Goal: Task Accomplishment & Management: Manage account settings

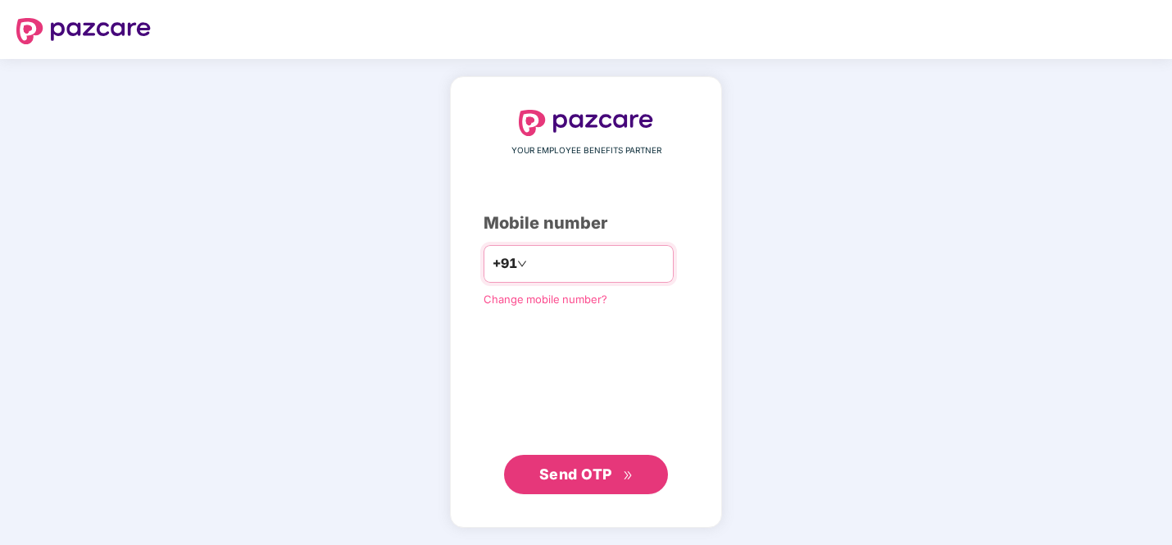
click at [551, 266] on input "number" at bounding box center [597, 264] width 134 height 26
type input "**********"
click at [598, 478] on span "Send OTP" at bounding box center [575, 473] width 73 height 17
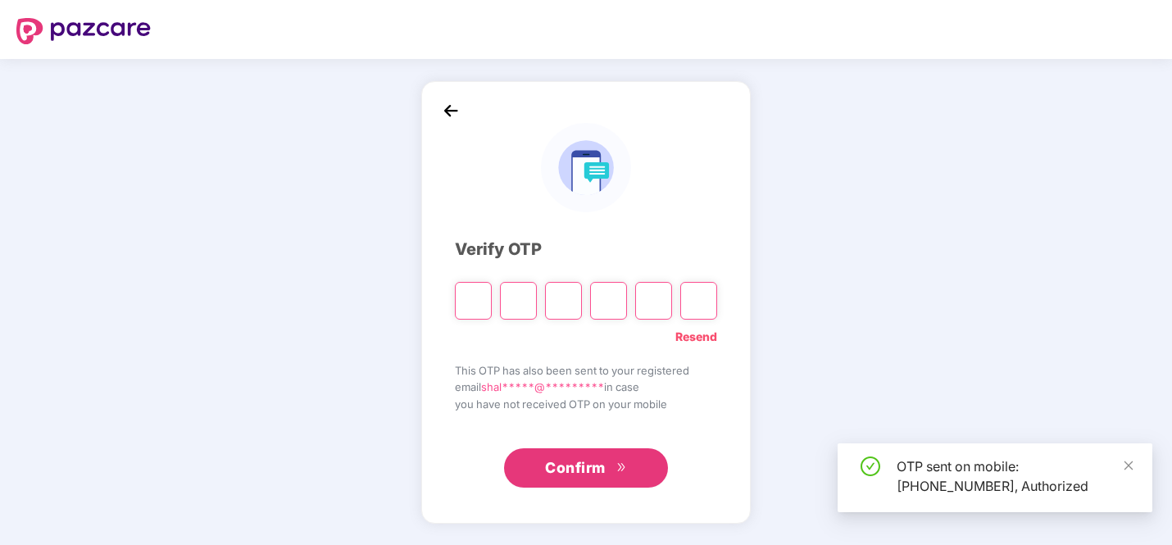
click at [477, 303] on input "Please enter verification code. Digit 1" at bounding box center [473, 301] width 37 height 38
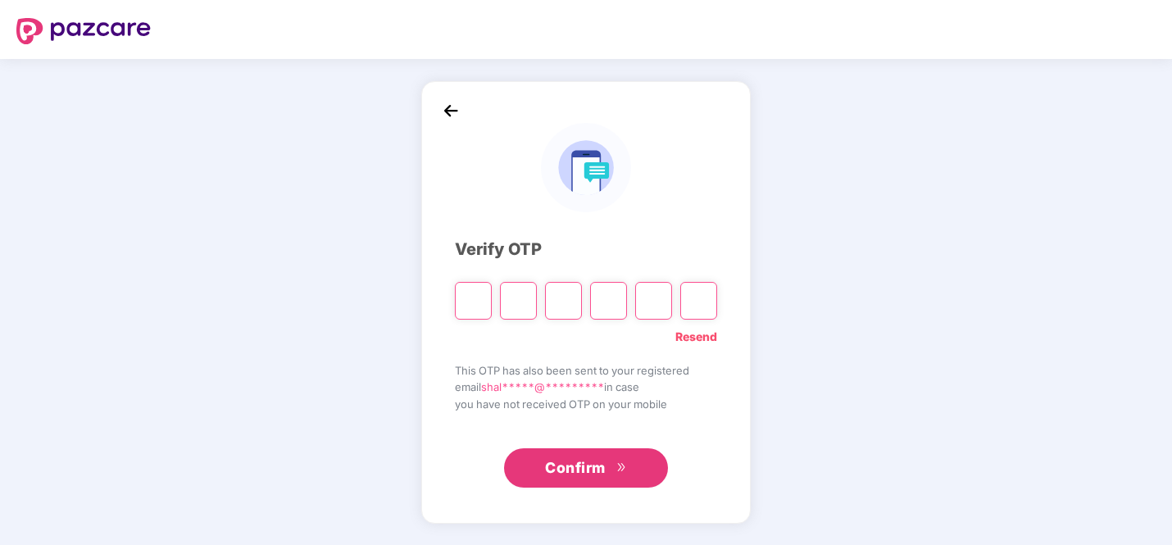
click at [474, 298] on input "Please enter verification code. Digit 1" at bounding box center [473, 301] width 37 height 38
type input "*"
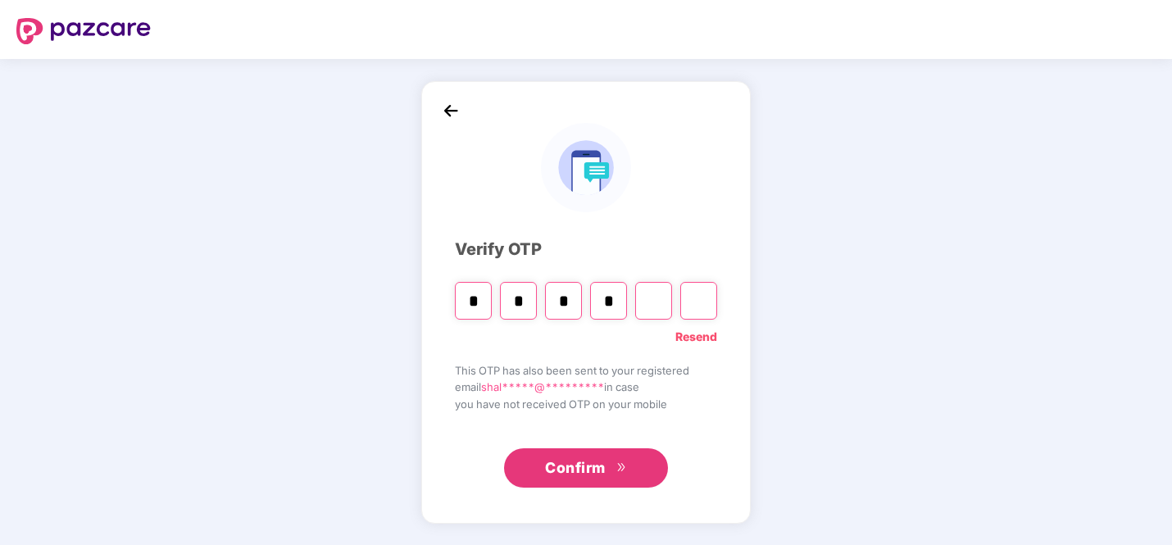
type input "*"
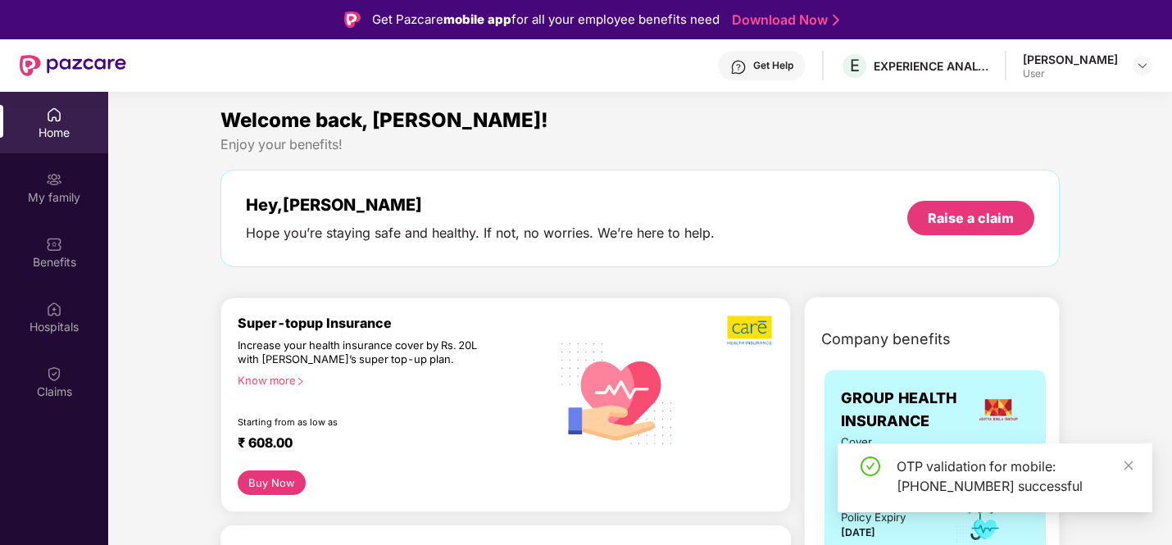
click at [1121, 52] on div "Shalini Sekar User" at bounding box center [1087, 66] width 129 height 29
click at [1138, 65] on img at bounding box center [1142, 65] width 13 height 13
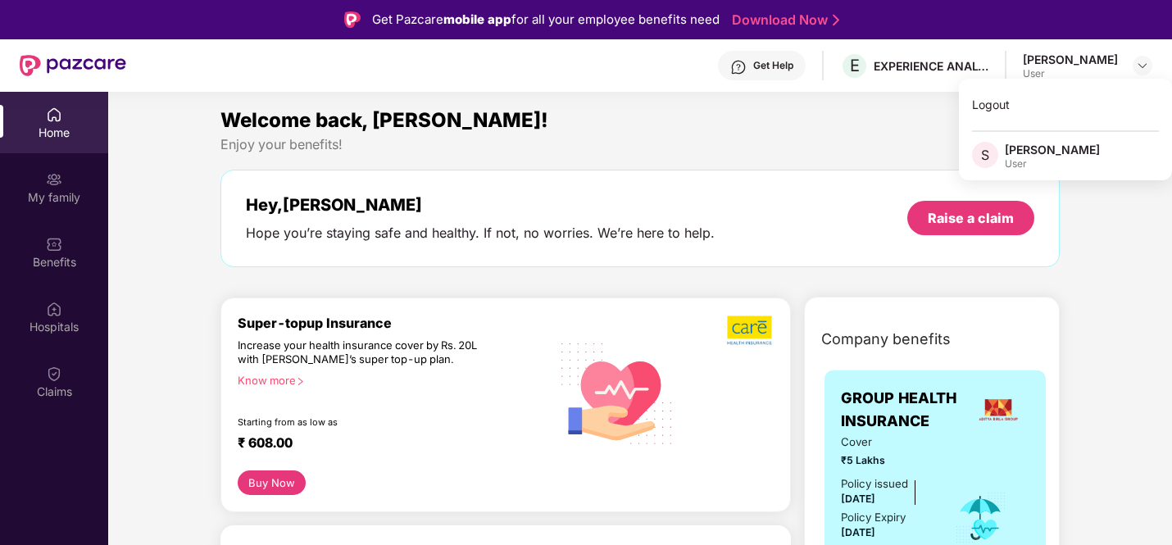
click at [643, 125] on div "Welcome back, [PERSON_NAME]!" at bounding box center [639, 120] width 839 height 31
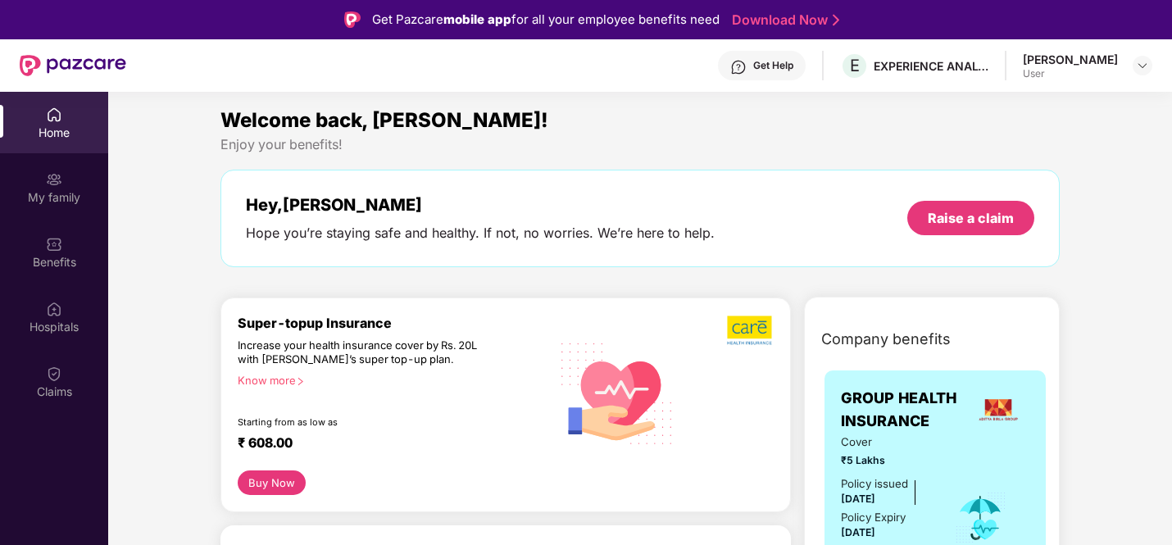
click at [47, 113] on img at bounding box center [54, 115] width 16 height 16
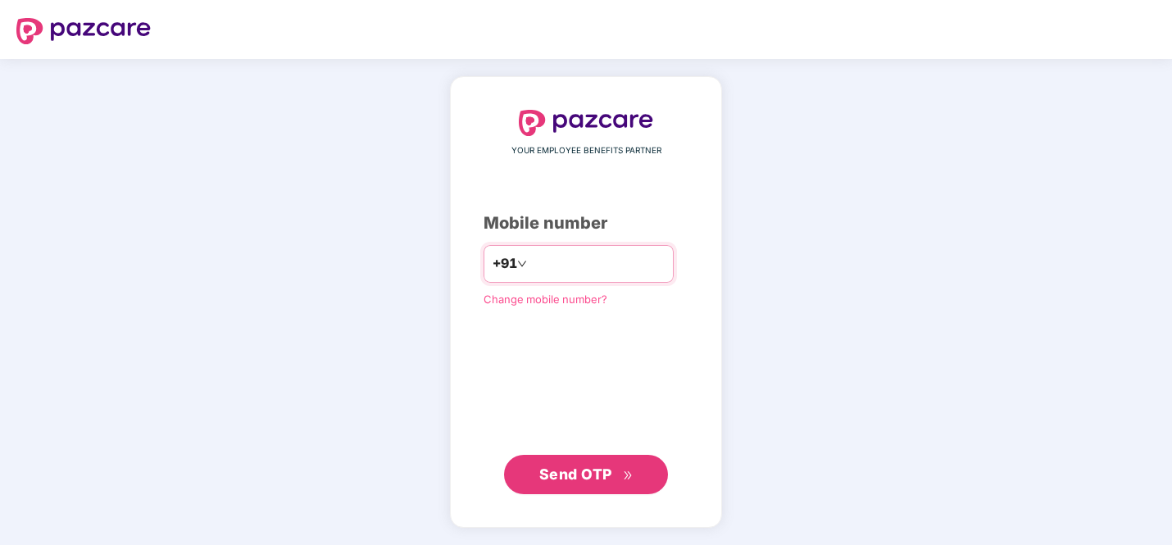
click at [535, 261] on input "**********" at bounding box center [597, 264] width 134 height 26
type input "**********"
click at [577, 467] on span "Send OTP" at bounding box center [575, 473] width 73 height 17
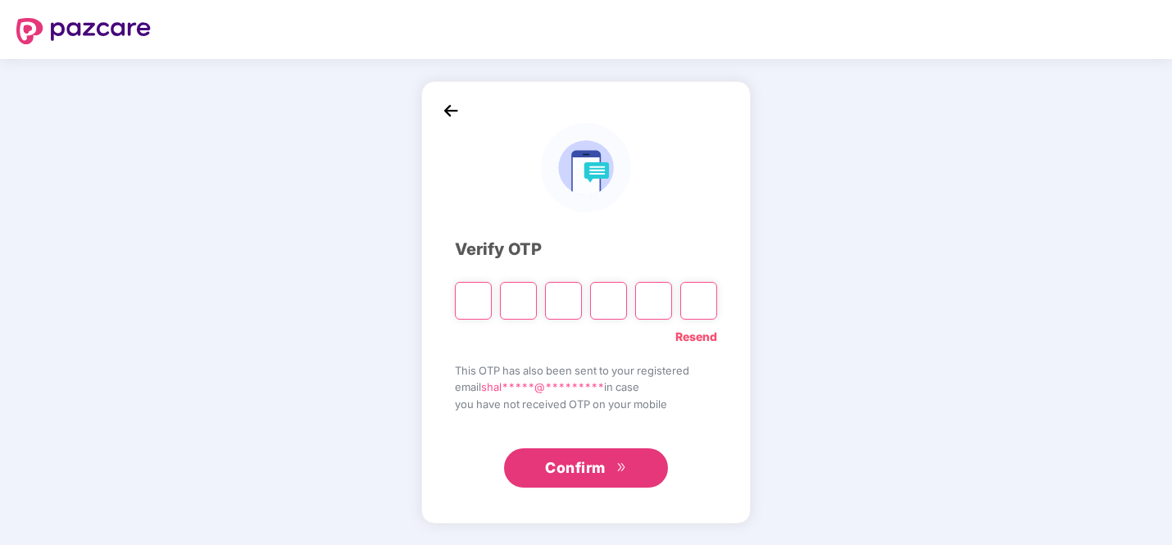
type input "*"
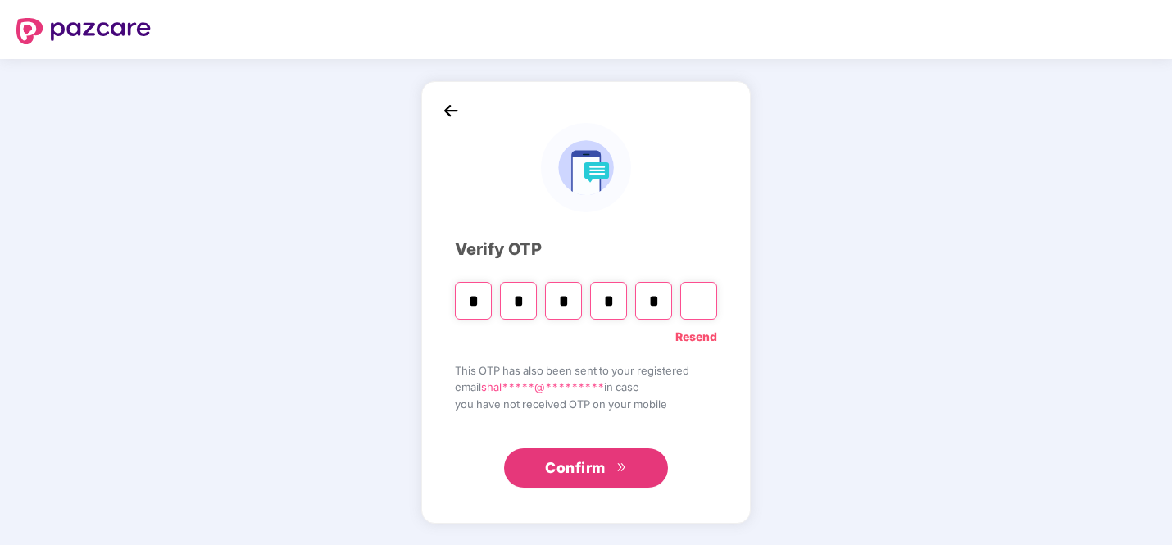
type input "*"
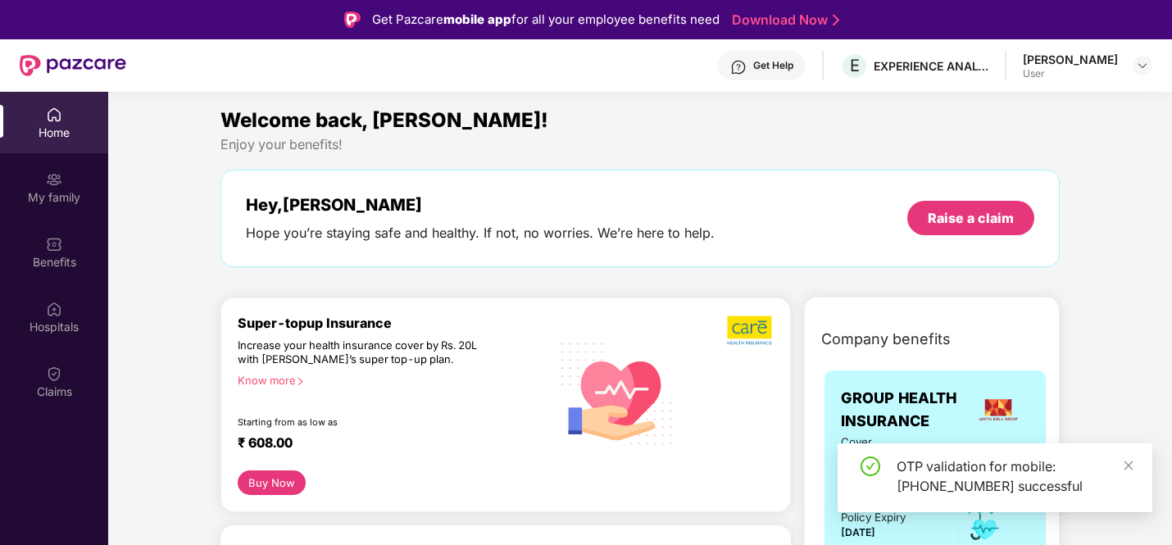
click at [1128, 66] on div "Shalini Sekar User" at bounding box center [1087, 66] width 129 height 29
click at [1074, 65] on div "[PERSON_NAME]" at bounding box center [1070, 60] width 95 height 16
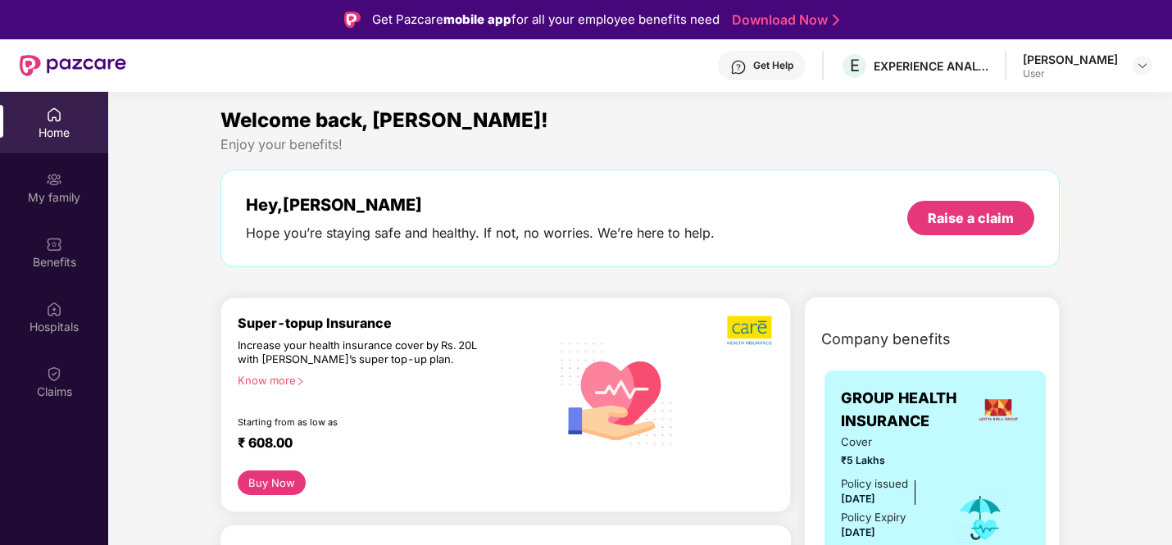
click at [1099, 62] on div "[PERSON_NAME]" at bounding box center [1070, 60] width 95 height 16
click at [1126, 63] on div "Shalini Sekar User" at bounding box center [1087, 66] width 129 height 29
click at [1130, 63] on div "Shalini Sekar User" at bounding box center [1087, 66] width 129 height 29
click at [1136, 63] on img at bounding box center [1142, 65] width 13 height 13
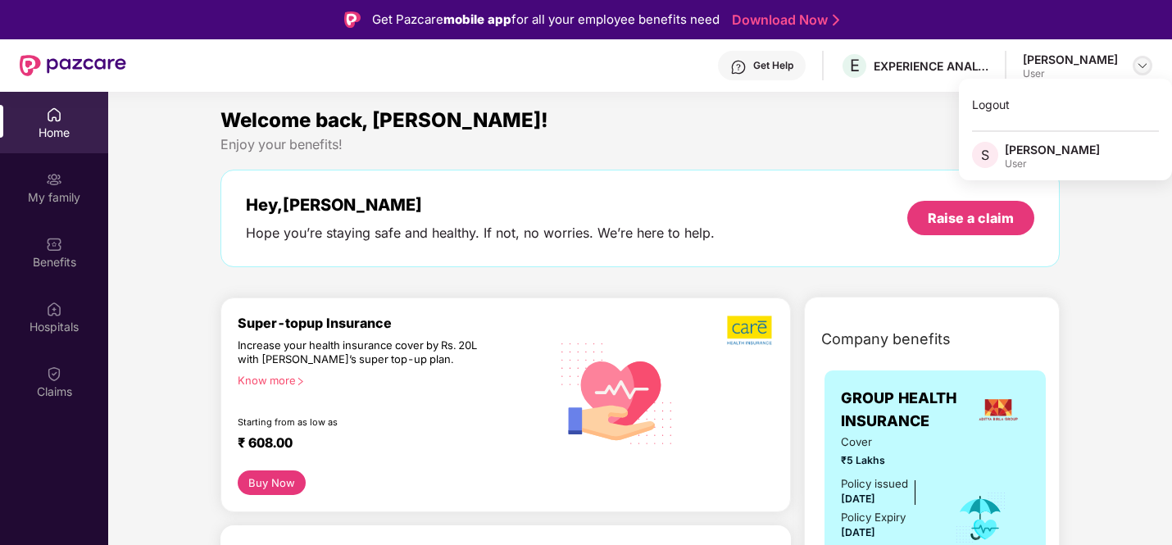
click at [1139, 62] on img at bounding box center [1142, 65] width 13 height 13
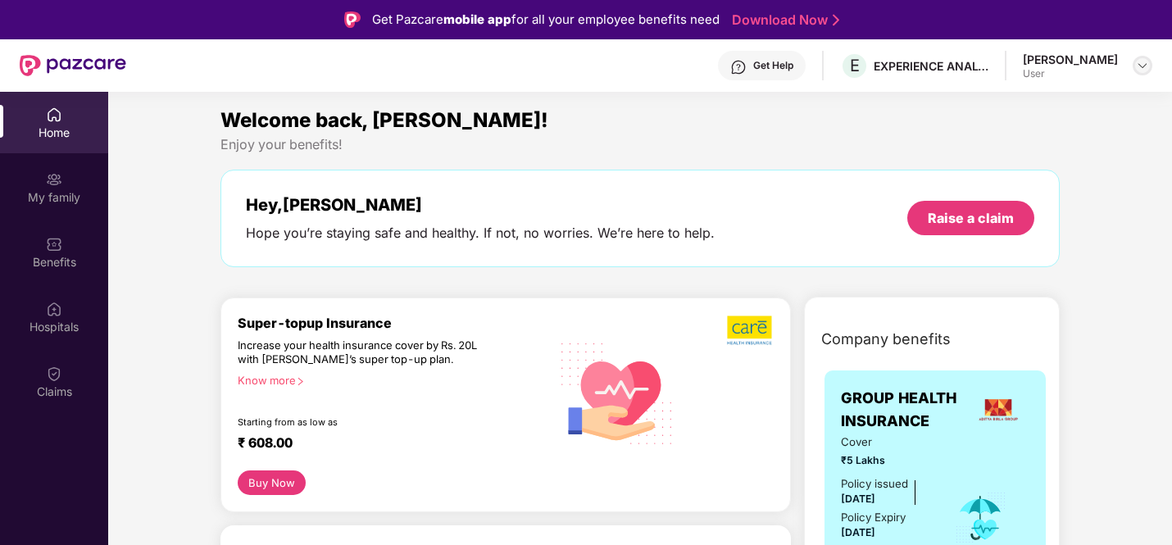
click at [1139, 62] on img at bounding box center [1142, 65] width 13 height 13
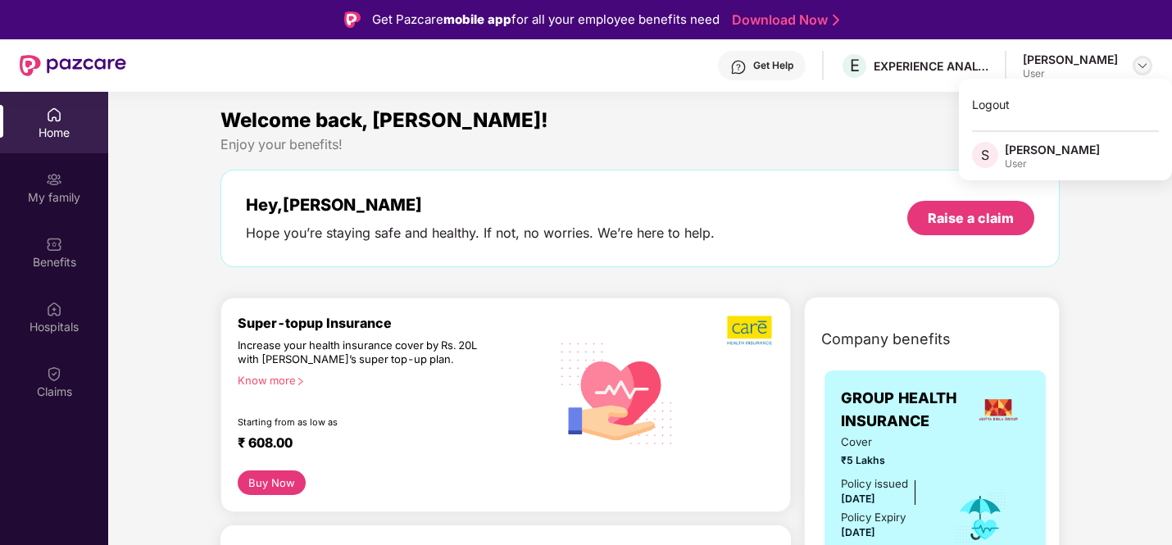
click at [1139, 62] on img at bounding box center [1142, 65] width 13 height 13
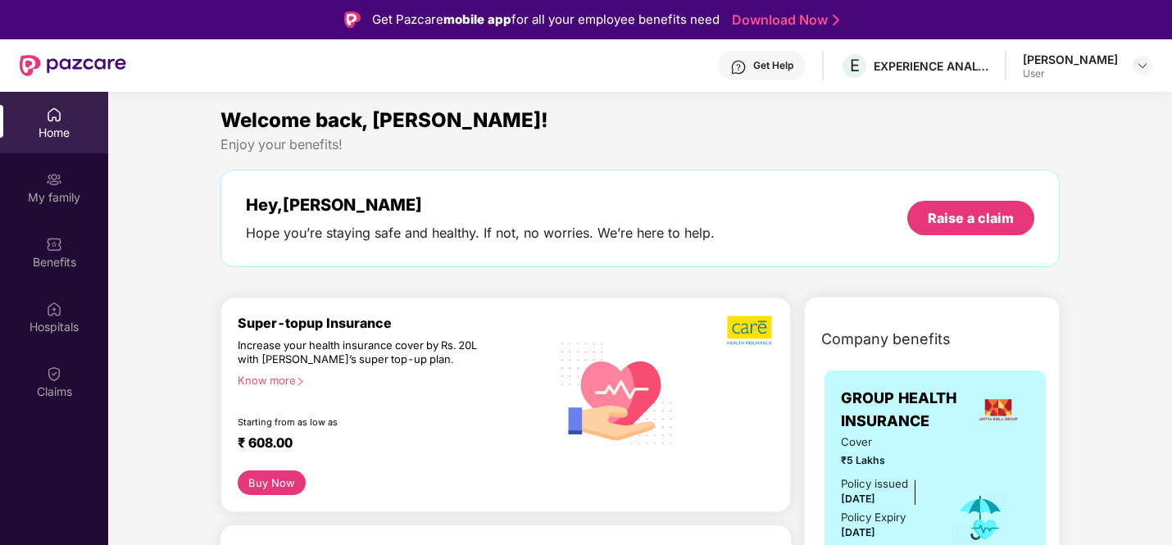
click at [1066, 76] on div "User" at bounding box center [1070, 73] width 95 height 13
click at [1132, 61] on div "[PERSON_NAME] User" at bounding box center [1087, 66] width 129 height 29
click at [1108, 61] on div "[PERSON_NAME]" at bounding box center [1070, 60] width 95 height 16
click at [1151, 70] on div at bounding box center [1143, 66] width 20 height 20
click at [1139, 66] on img at bounding box center [1142, 65] width 13 height 13
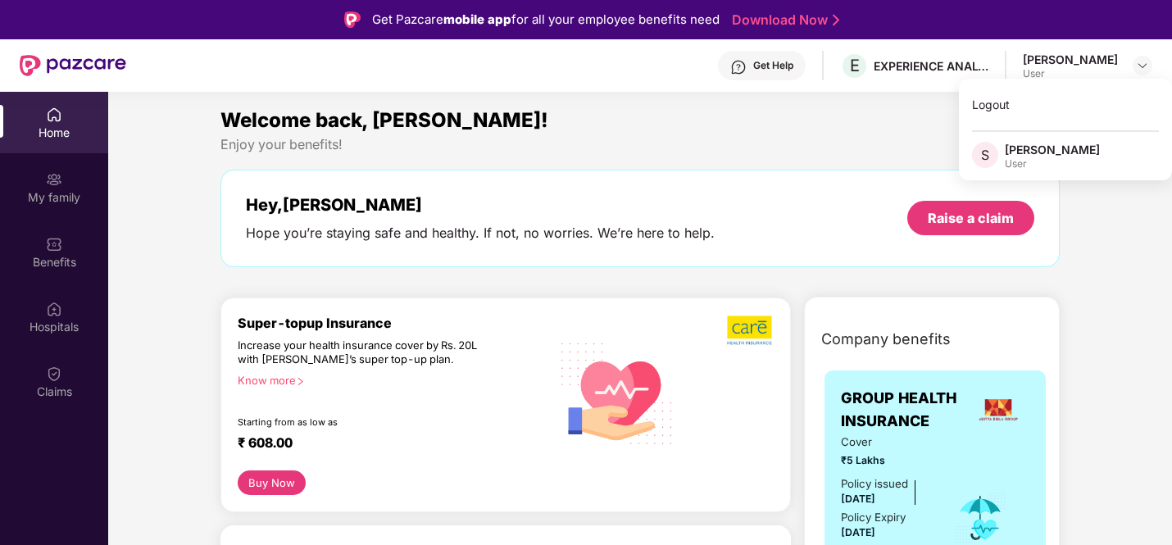
click at [831, 145] on div "Enjoy your benefits!" at bounding box center [639, 144] width 839 height 17
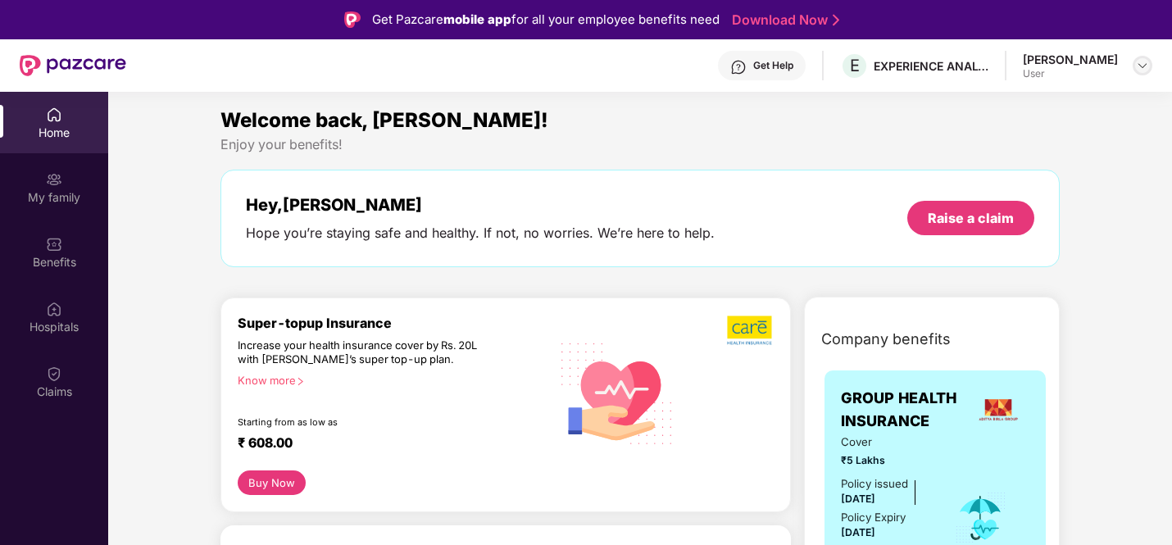
click at [1142, 57] on div at bounding box center [1143, 66] width 20 height 20
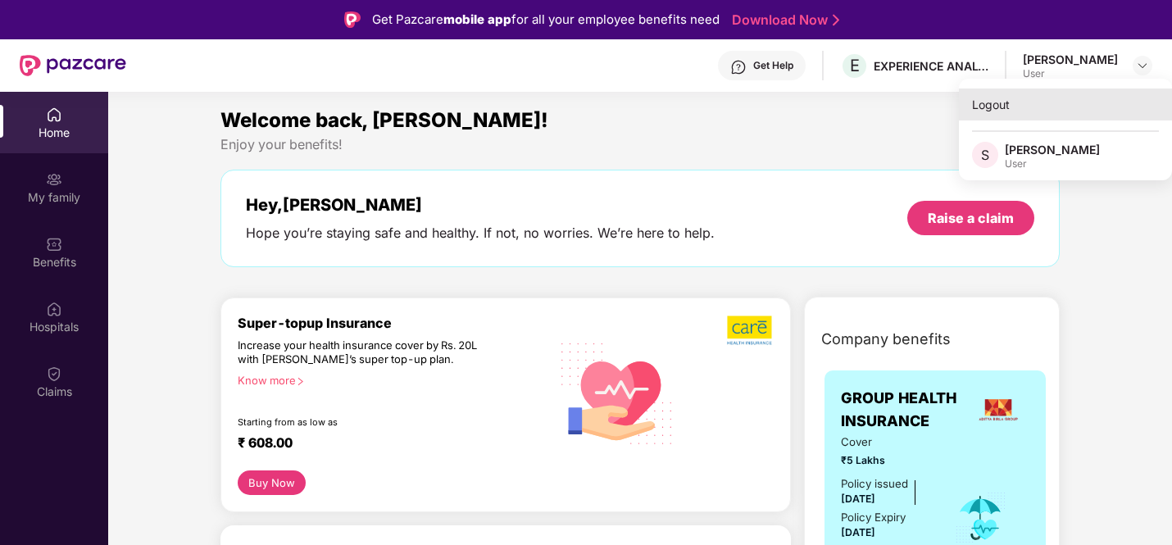
click at [1002, 113] on div "Logout" at bounding box center [1065, 105] width 213 height 32
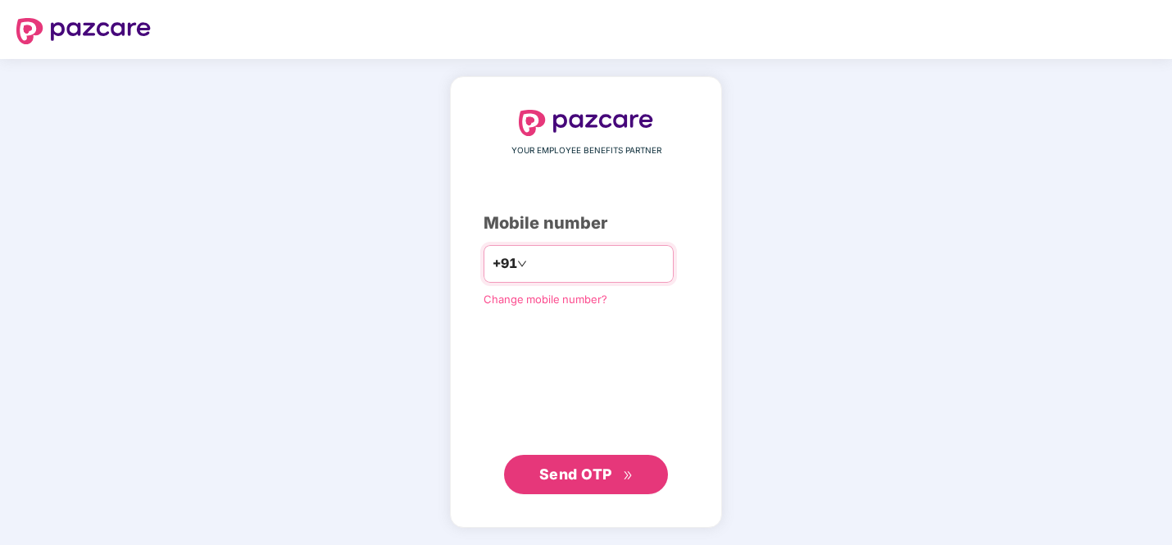
click at [546, 275] on input "number" at bounding box center [597, 264] width 134 height 26
click at [535, 261] on input "**********" at bounding box center [597, 264] width 134 height 26
type input "**********"
click at [592, 465] on span "Send OTP" at bounding box center [586, 474] width 94 height 23
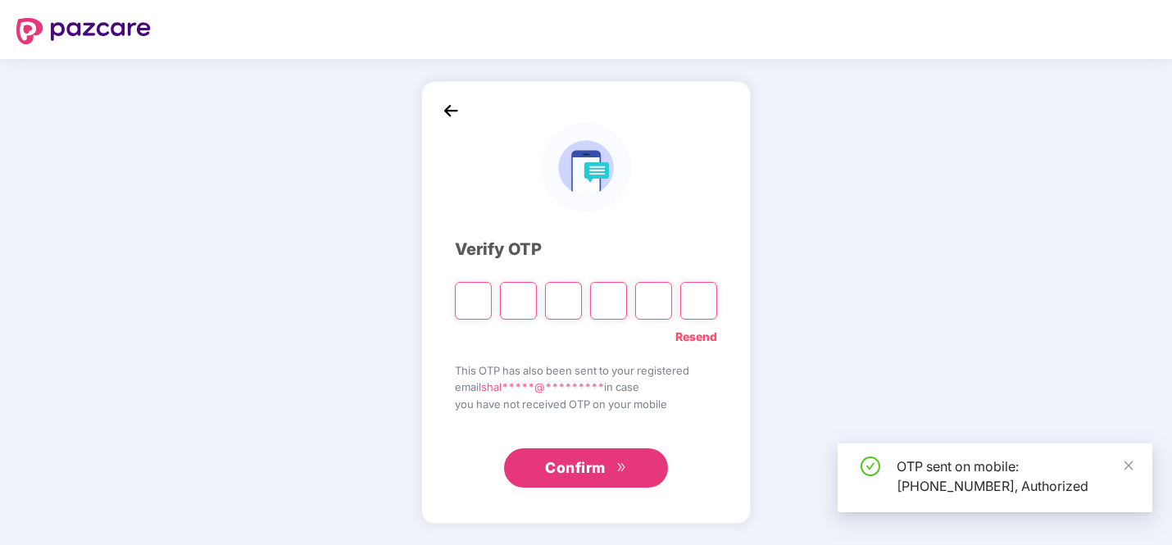
click at [468, 306] on input "Please enter verification code. Digit 1" at bounding box center [473, 301] width 37 height 38
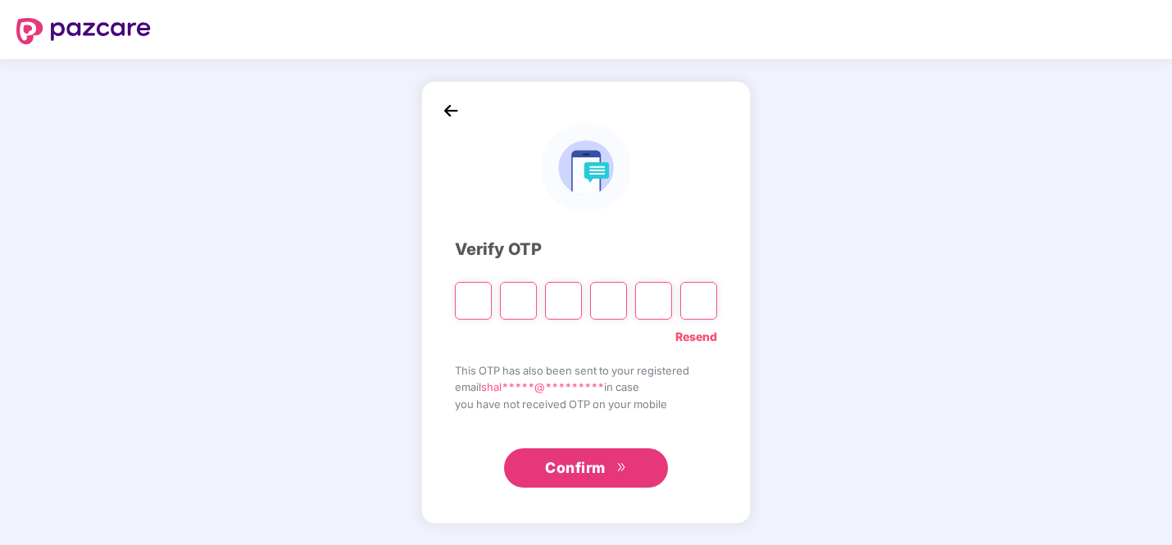
type input "*"
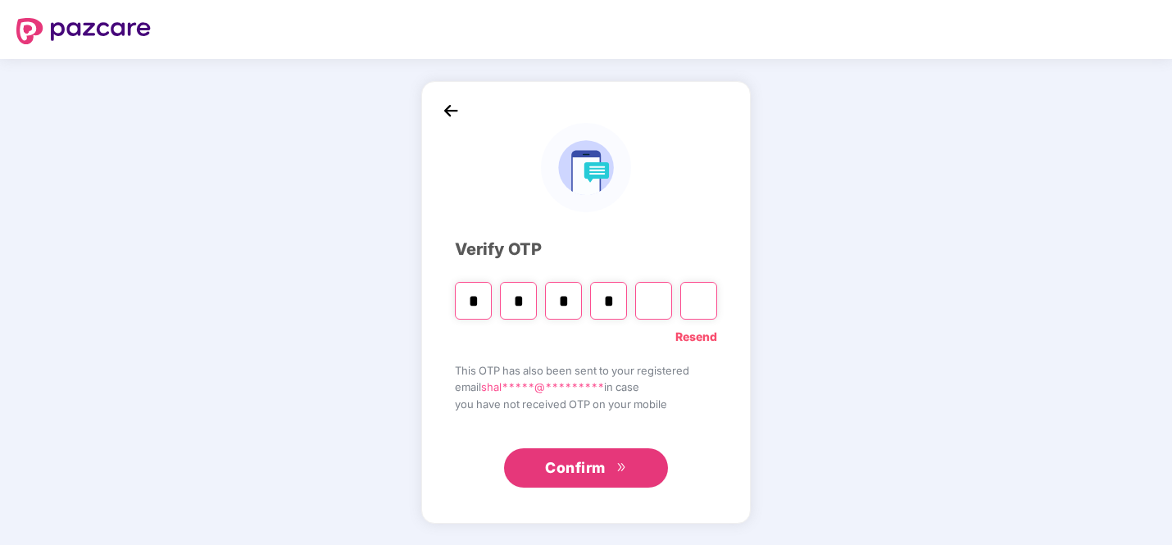
type input "*"
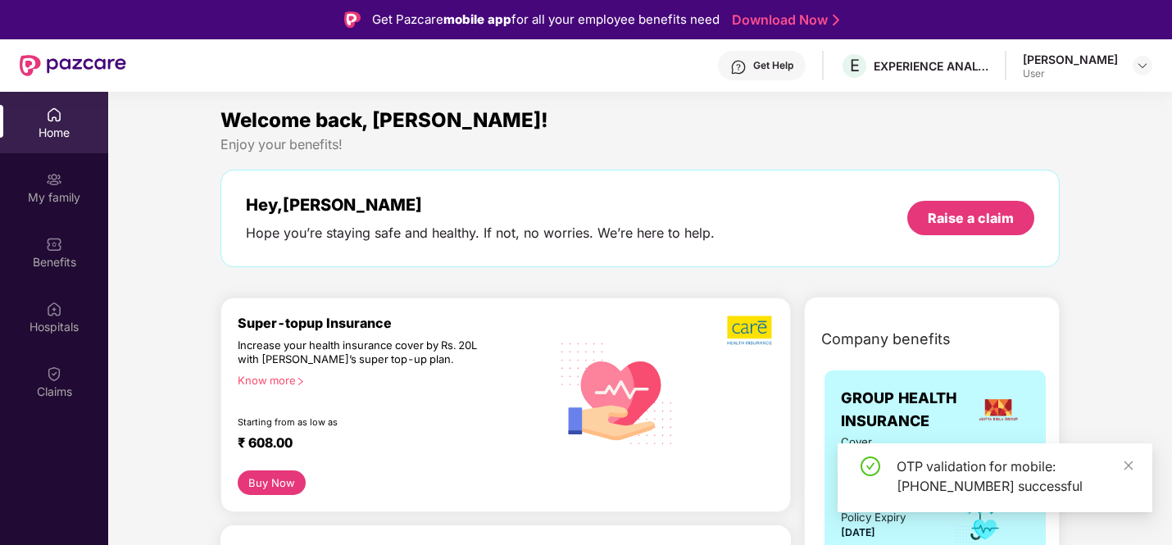
click at [1128, 66] on div "Shalini Sekar User" at bounding box center [1087, 66] width 129 height 29
click at [1141, 66] on img at bounding box center [1142, 65] width 13 height 13
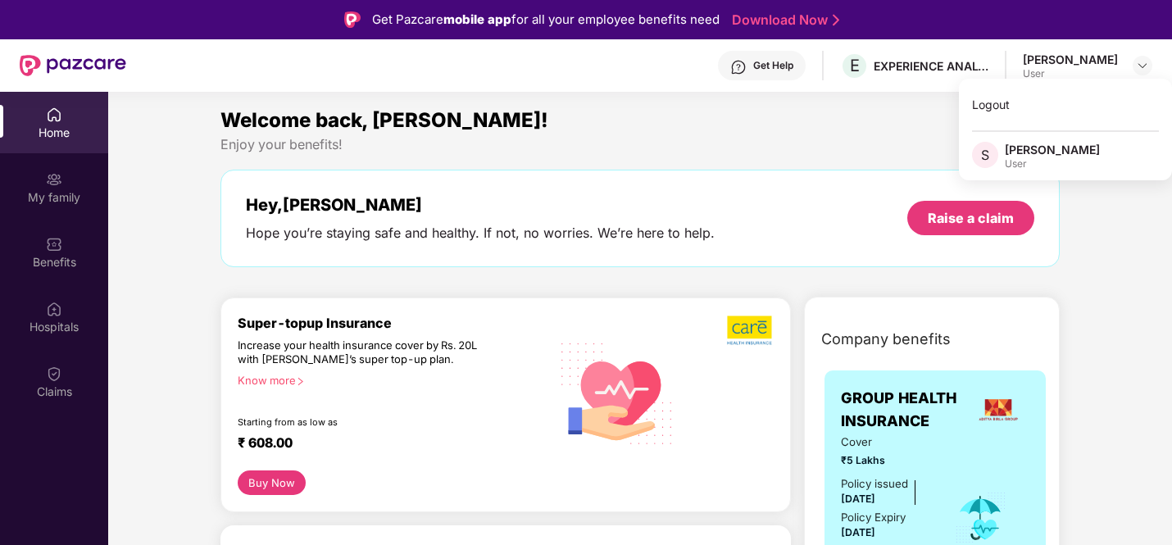
click at [757, 149] on div "Enjoy your benefits!" at bounding box center [639, 144] width 839 height 17
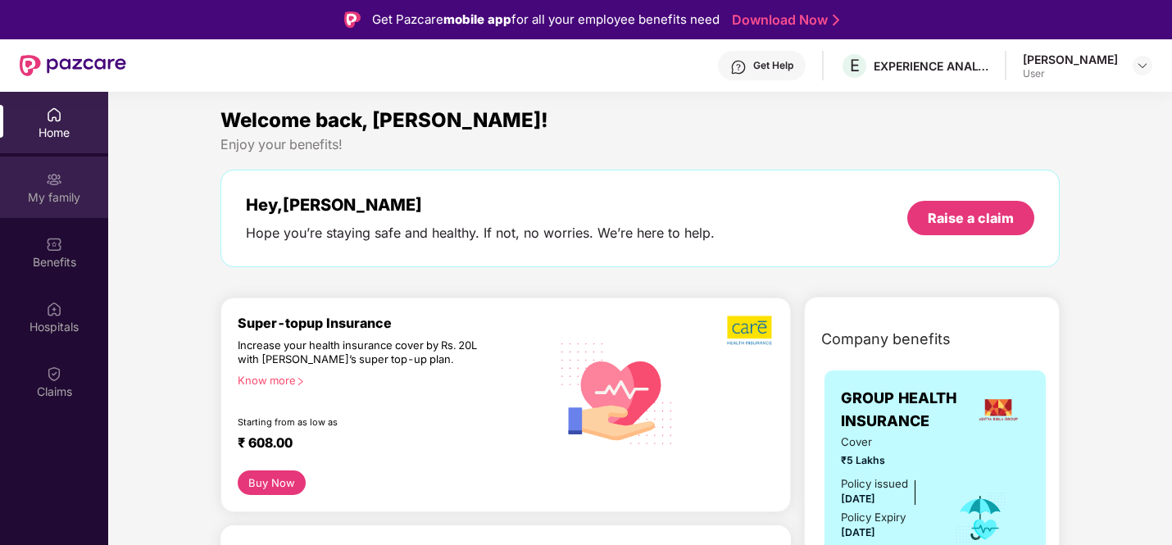
click at [45, 193] on div "My family" at bounding box center [54, 197] width 108 height 16
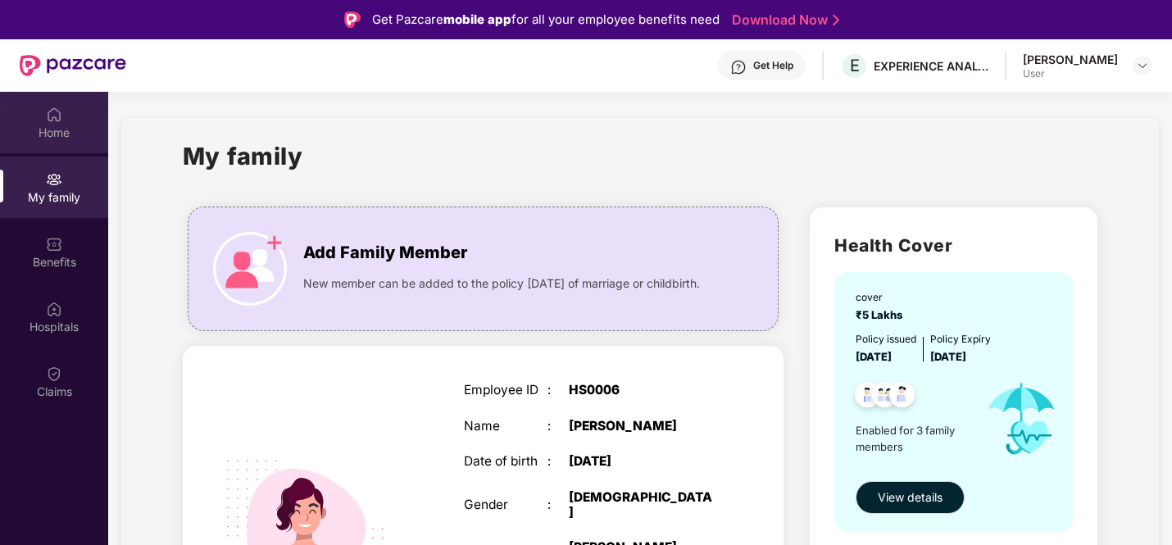
click at [66, 125] on div "Home" at bounding box center [54, 133] width 108 height 16
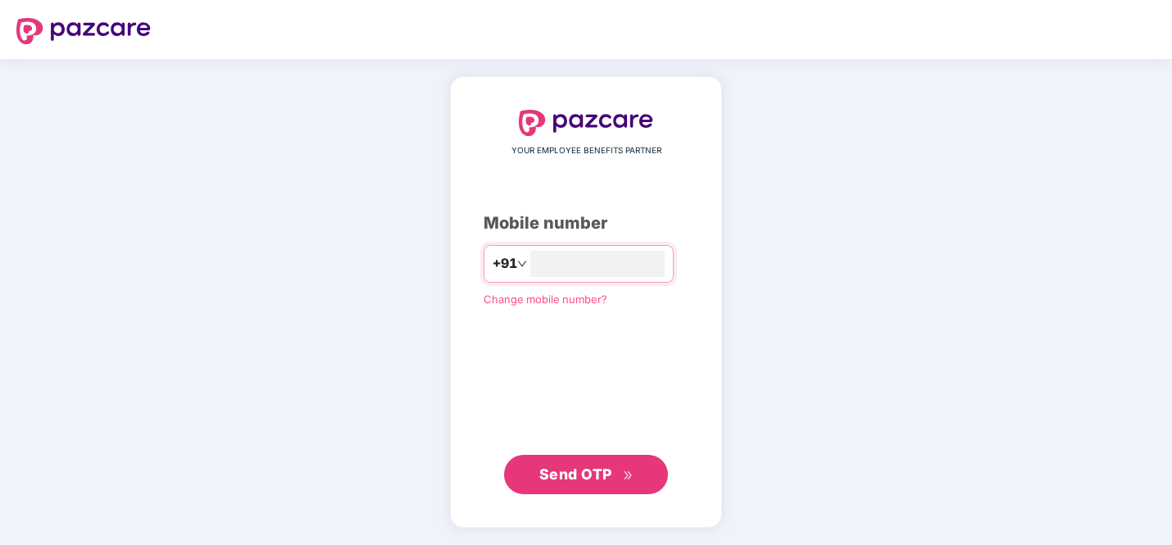
type input "**********"
click at [594, 456] on button "Send OTP" at bounding box center [586, 474] width 164 height 39
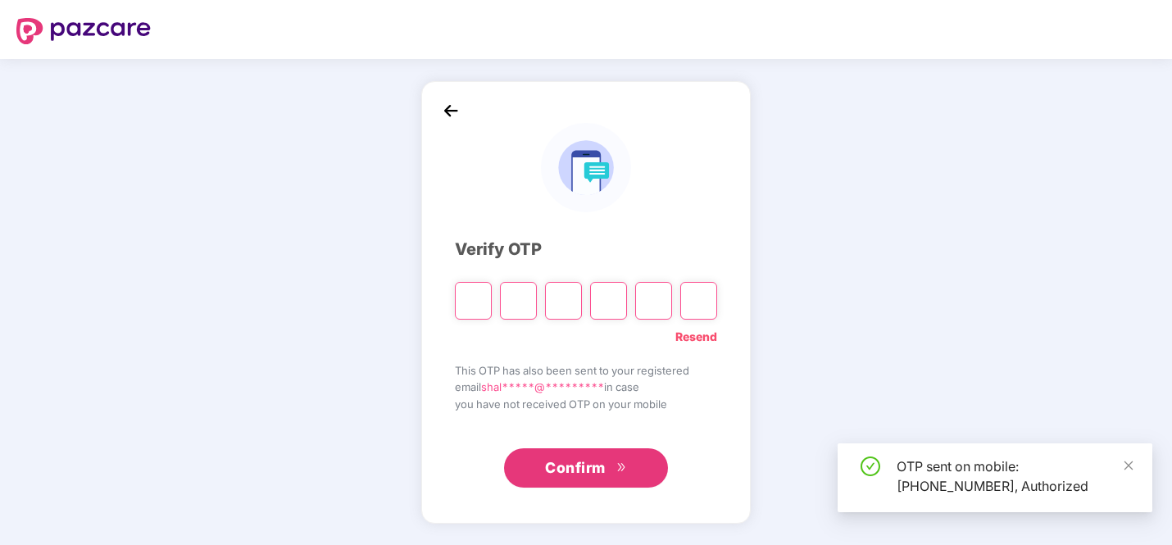
click at [465, 308] on input "Please enter verification code. Digit 1" at bounding box center [473, 301] width 37 height 38
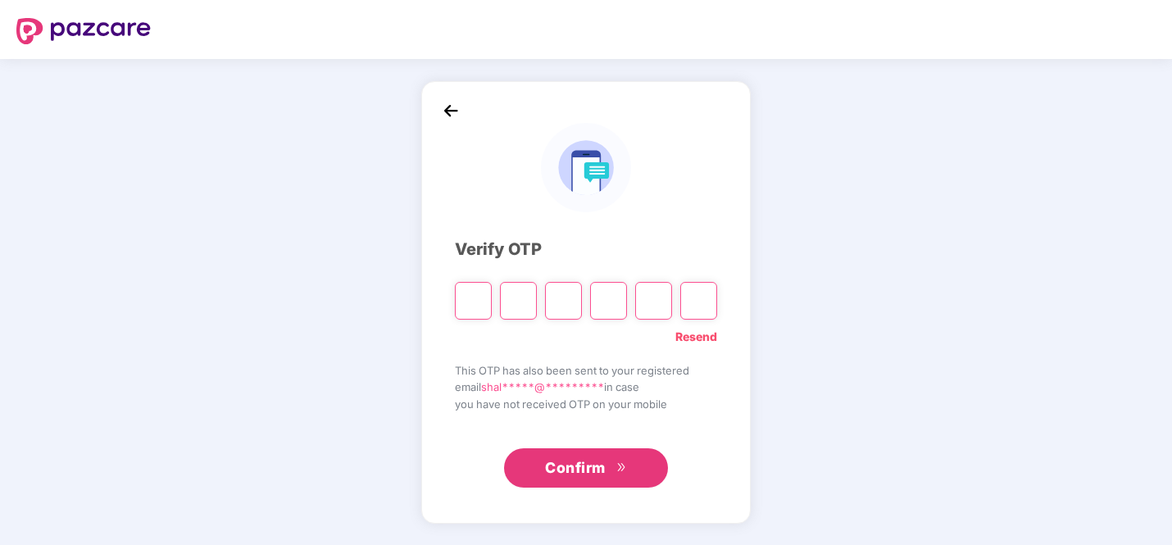
type input "*"
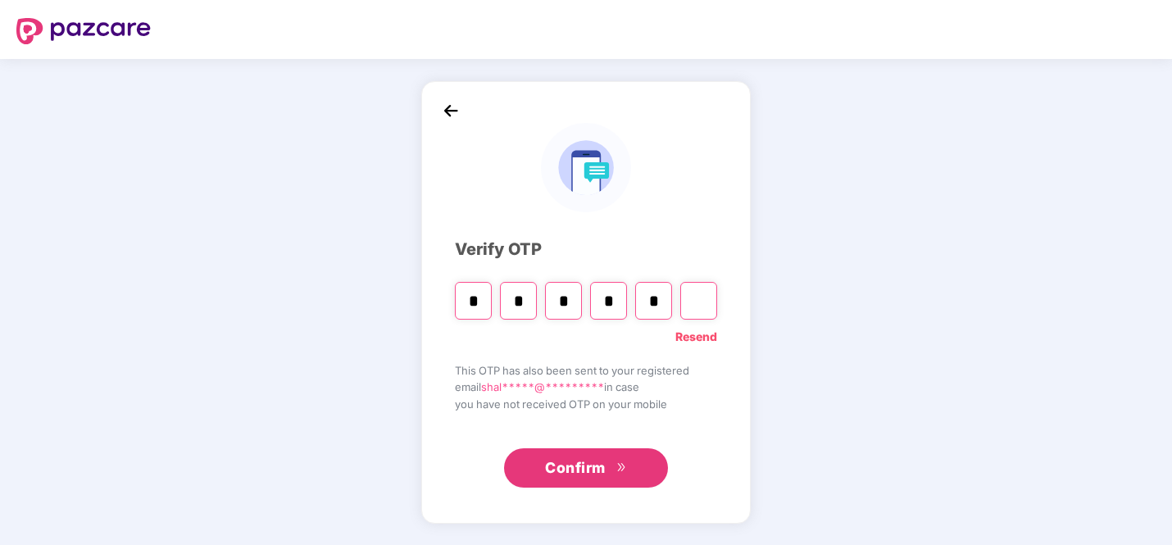
type input "*"
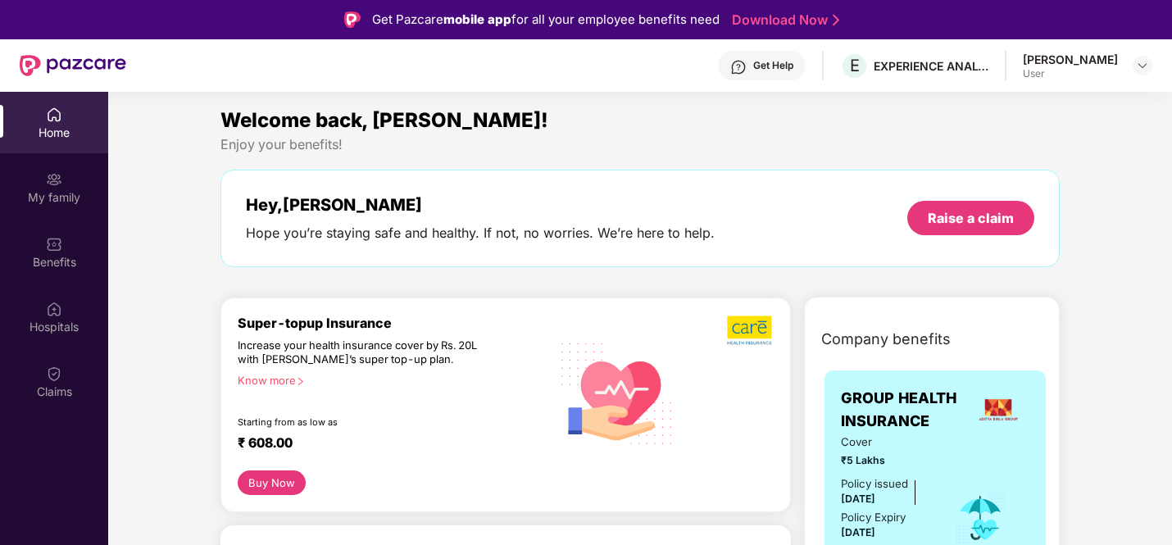
click at [1133, 85] on div "Get Help E EXPERIENCE ANALYTICS INDIA PVT LTD Shalini Sekar User" at bounding box center [639, 65] width 1026 height 52
click at [1135, 76] on div "Shalini Sekar User" at bounding box center [1087, 66] width 129 height 29
click at [1137, 66] on img at bounding box center [1142, 65] width 13 height 13
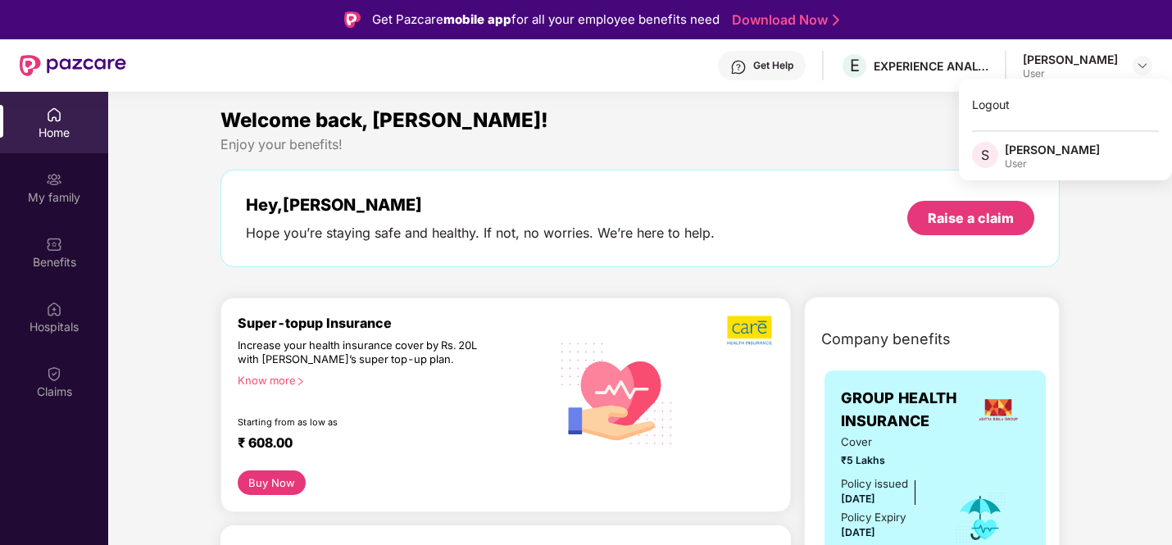
click at [806, 149] on div "Enjoy your benefits!" at bounding box center [639, 144] width 839 height 17
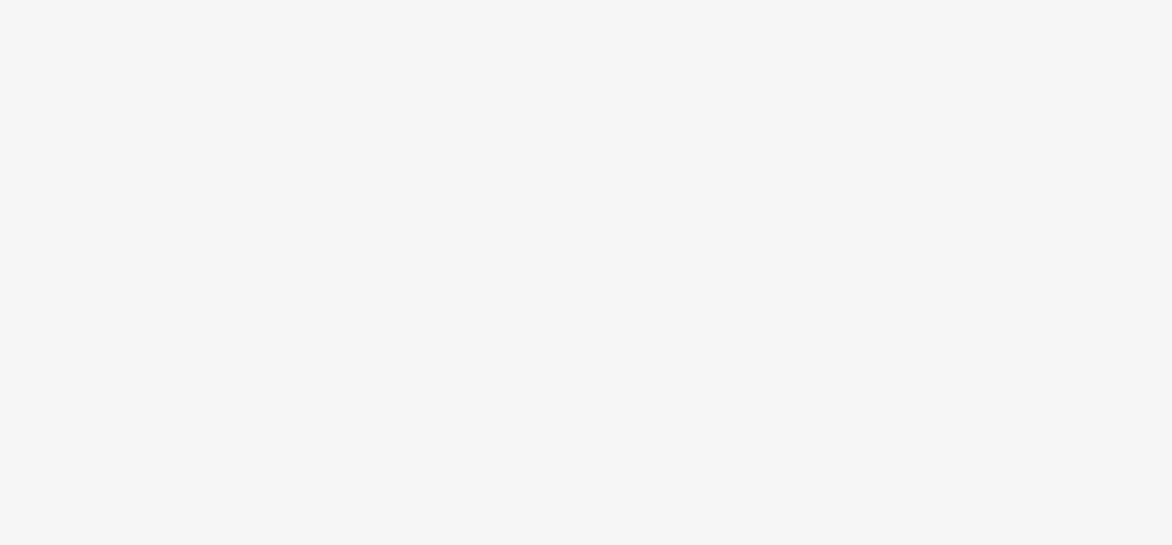
drag, startPoint x: 0, startPoint y: 0, endPoint x: 653, endPoint y: 168, distance: 674.4
click at [175, 190] on body at bounding box center [586, 272] width 1172 height 545
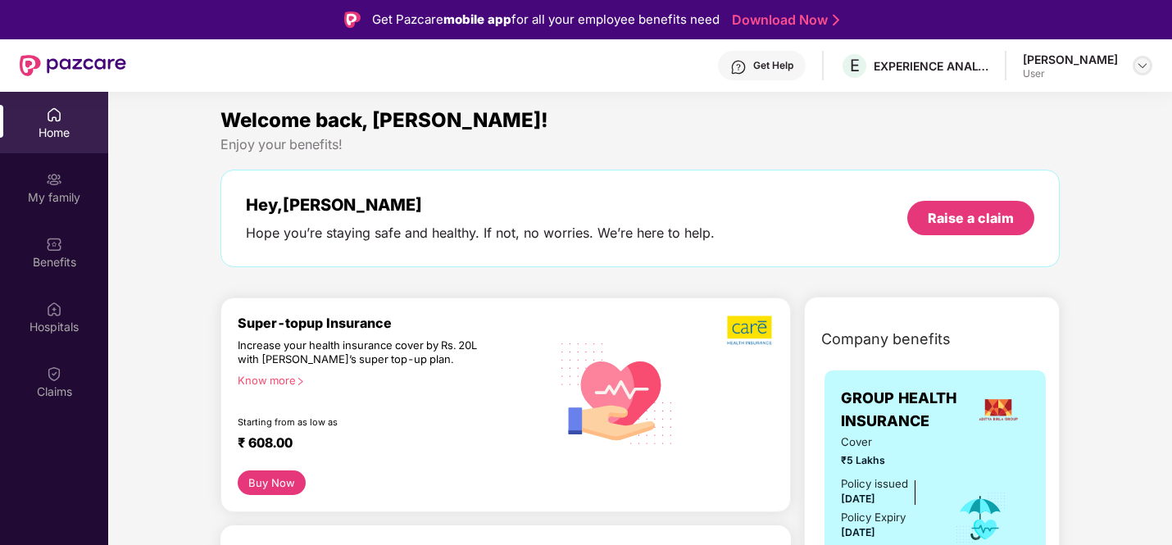
click at [1143, 60] on img at bounding box center [1142, 65] width 13 height 13
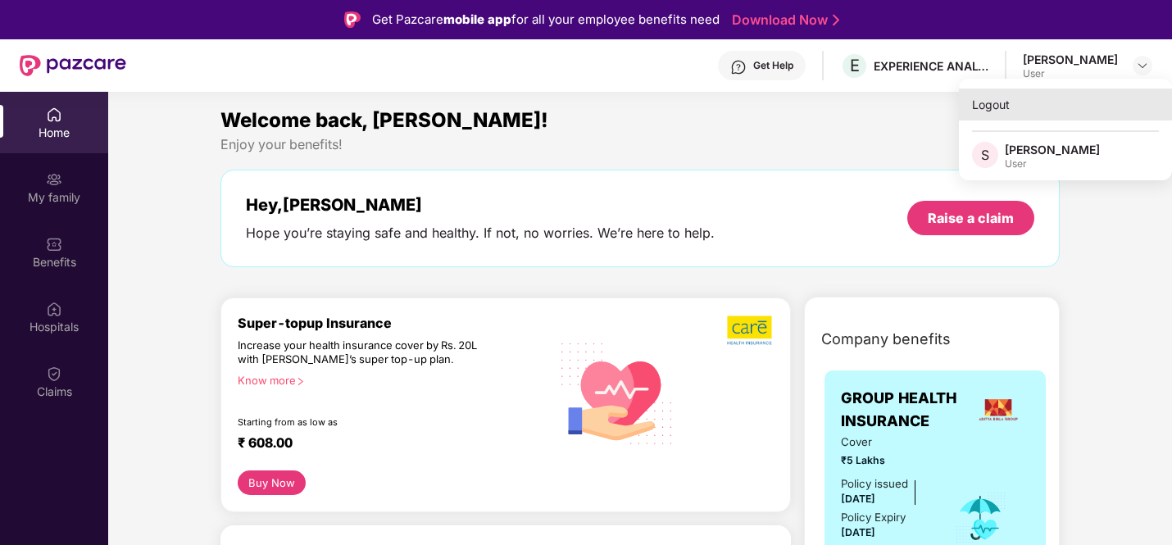
click at [990, 104] on div "Logout" at bounding box center [1065, 105] width 213 height 32
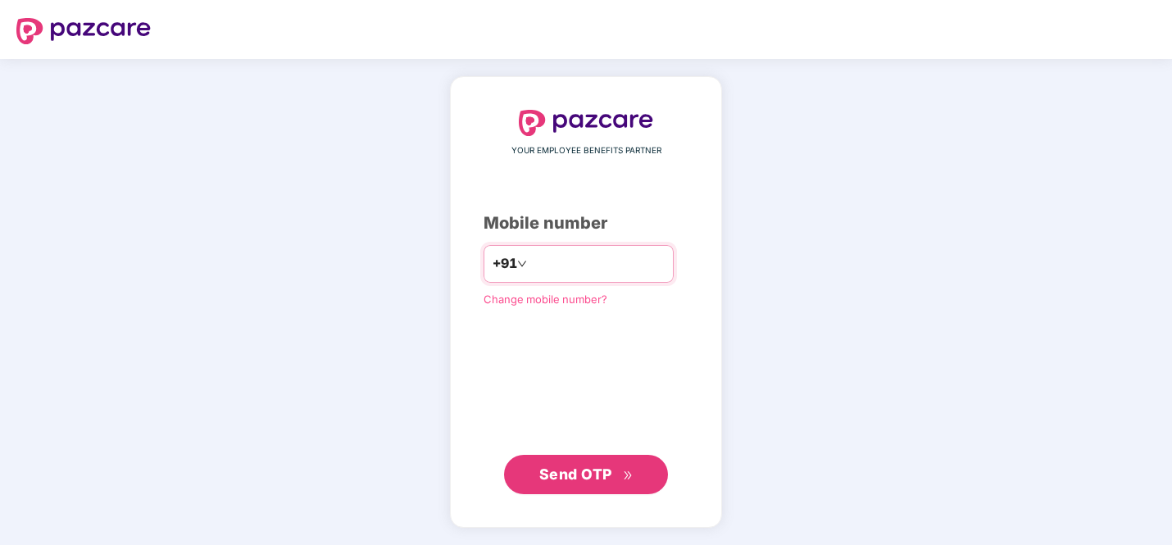
click at [554, 266] on input "number" at bounding box center [597, 264] width 134 height 26
click at [585, 150] on span "YOUR EMPLOYEE BENEFITS PARTNER" at bounding box center [586, 151] width 150 height 13
